Goal: Navigation & Orientation: Find specific page/section

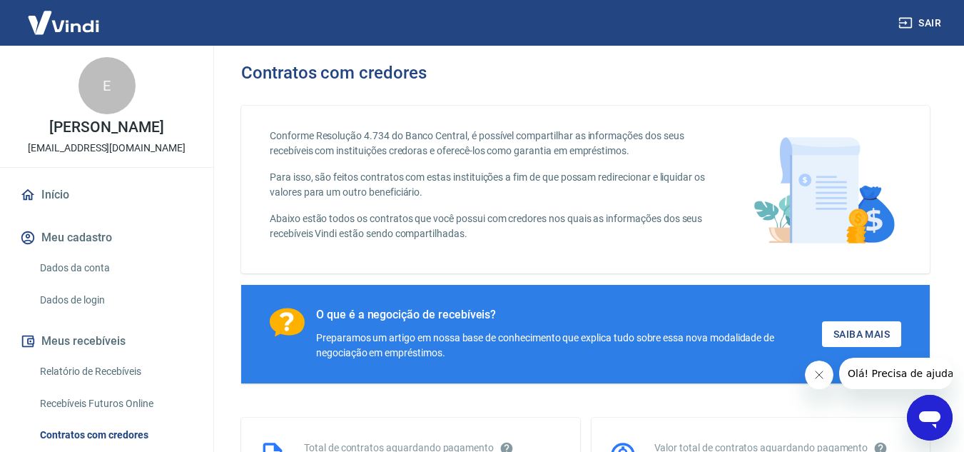
click at [814, 378] on icon "Fechar mensagem da empresa" at bounding box center [818, 374] width 11 height 11
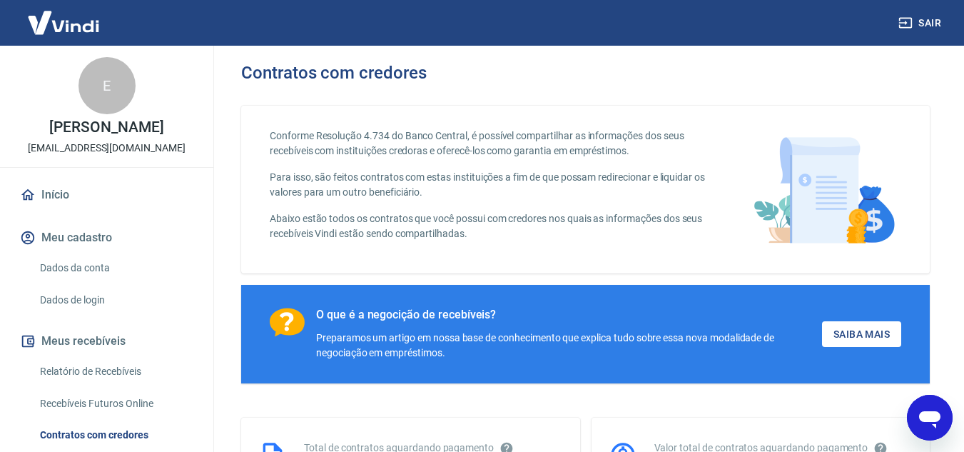
click at [72, 267] on link "Dados da conta" at bounding box center [115, 267] width 162 height 29
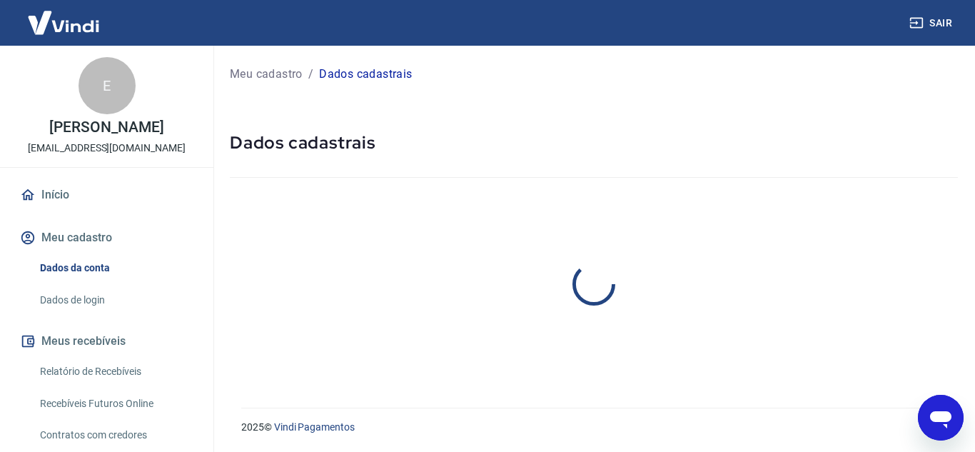
select select "SP"
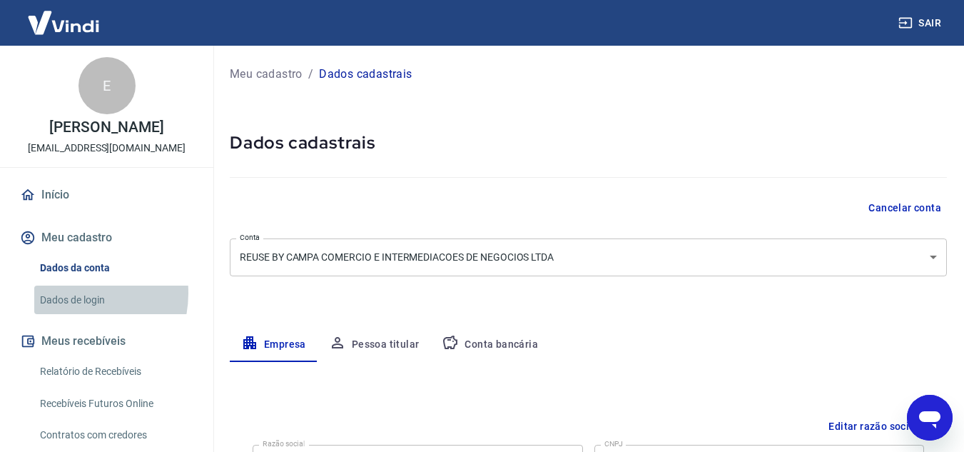
click at [67, 293] on link "Dados de login" at bounding box center [115, 299] width 162 height 29
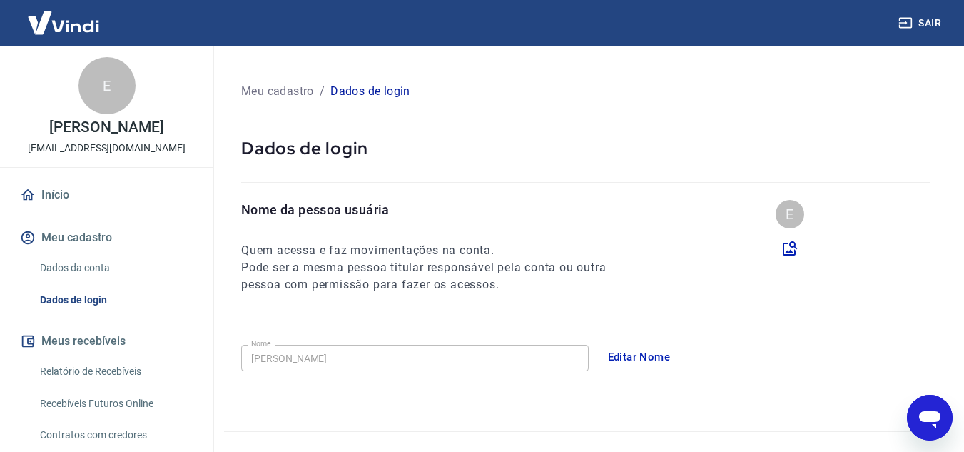
click at [116, 378] on link "Relatório de Recebíveis" at bounding box center [115, 371] width 162 height 29
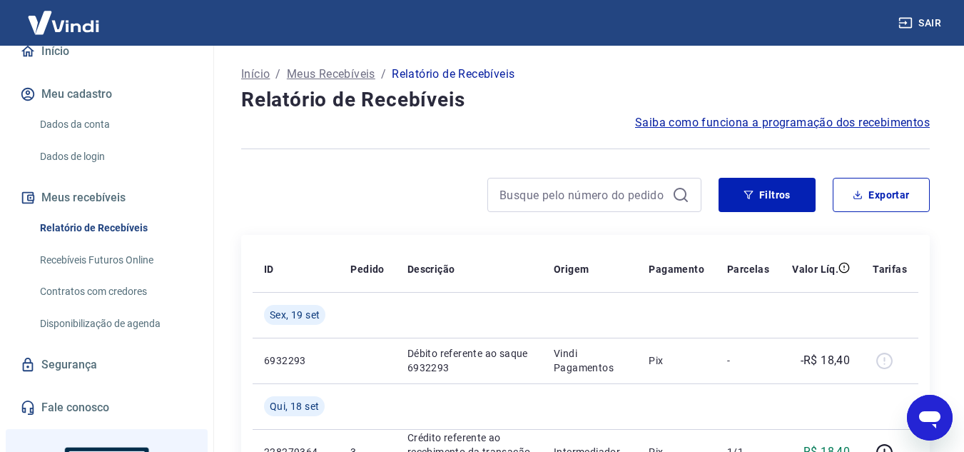
scroll to position [203, 0]
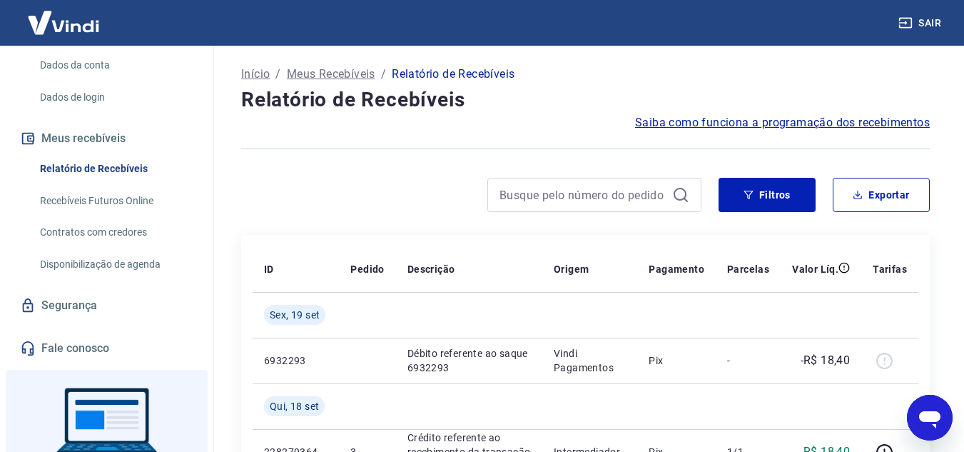
click at [106, 255] on link "Disponibilização de agenda" at bounding box center [115, 264] width 162 height 29
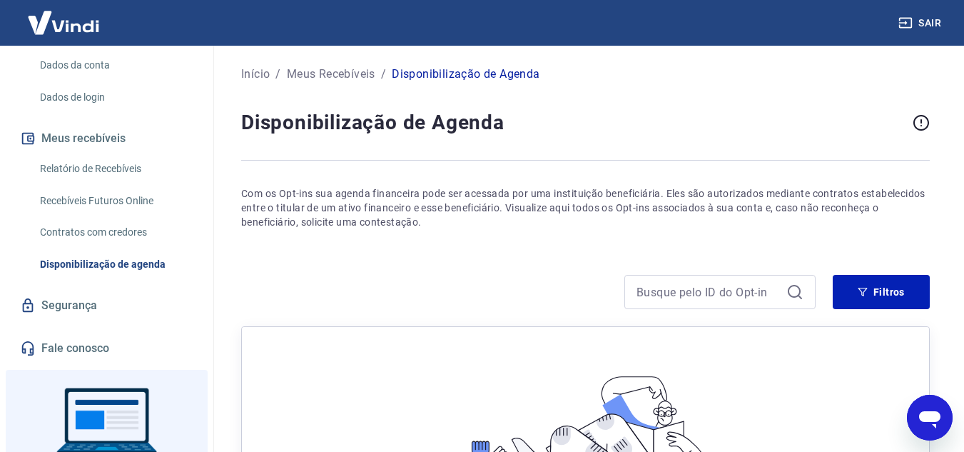
click at [215, 338] on div "Início / Meus Recebíveis / Disponibilização de Agenda Disponibilização de Agend…" at bounding box center [585, 343] width 757 height 595
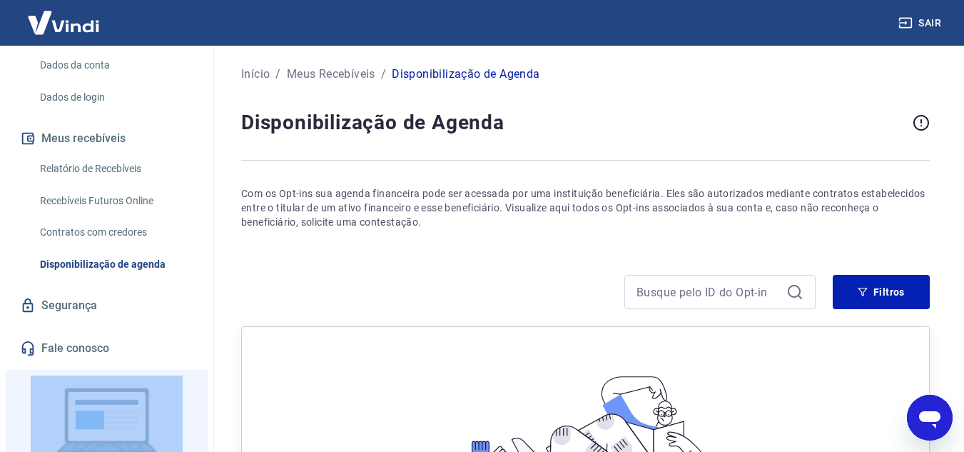
drag, startPoint x: 213, startPoint y: 341, endPoint x: 199, endPoint y: 403, distance: 63.7
click at [199, 403] on div "E [PERSON_NAME] Rorato [EMAIL_ADDRESS][DOMAIN_NAME] Início Meu cadastro Dados d…" at bounding box center [107, 249] width 214 height 406
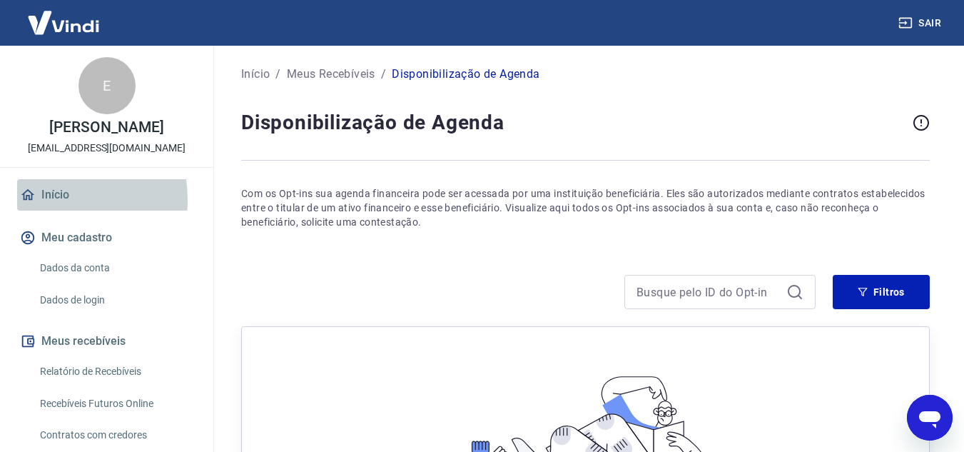
click at [37, 200] on link "Início" at bounding box center [106, 194] width 179 height 31
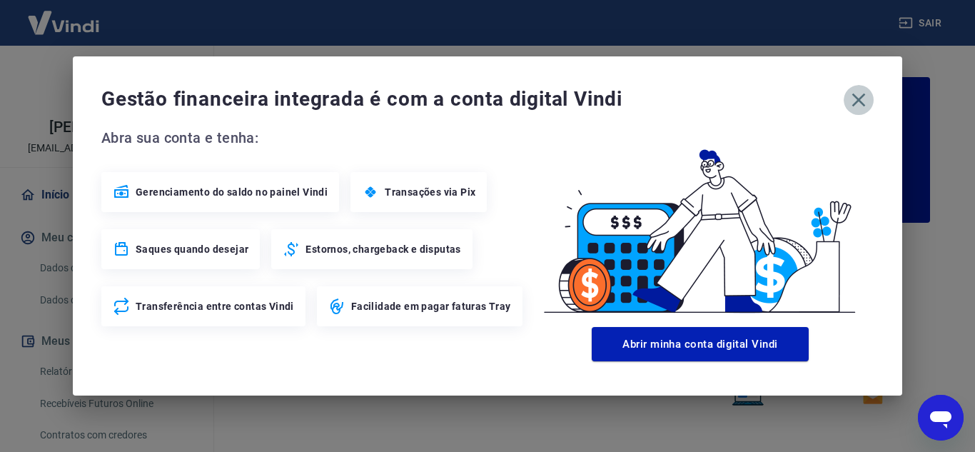
click at [858, 106] on icon "button" at bounding box center [858, 100] width 23 height 23
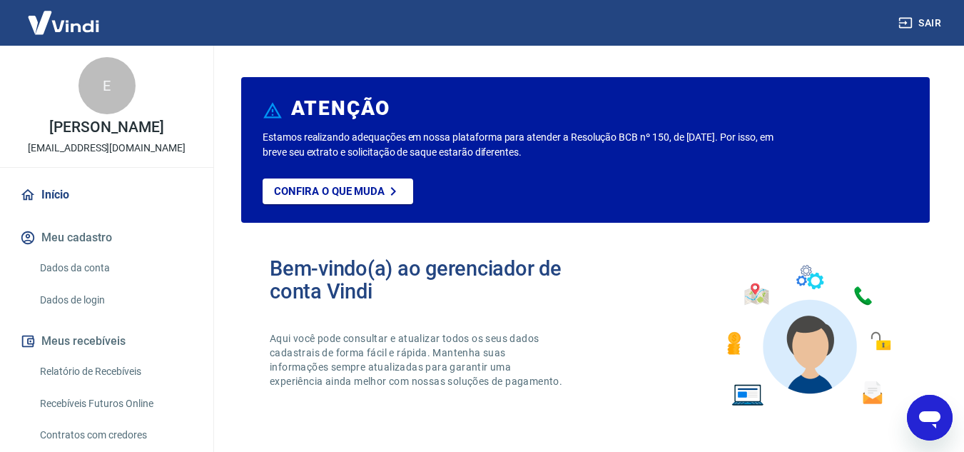
click at [904, 117] on div "ATENÇÃO" at bounding box center [586, 110] width 646 height 39
